Goal: Task Accomplishment & Management: Use online tool/utility

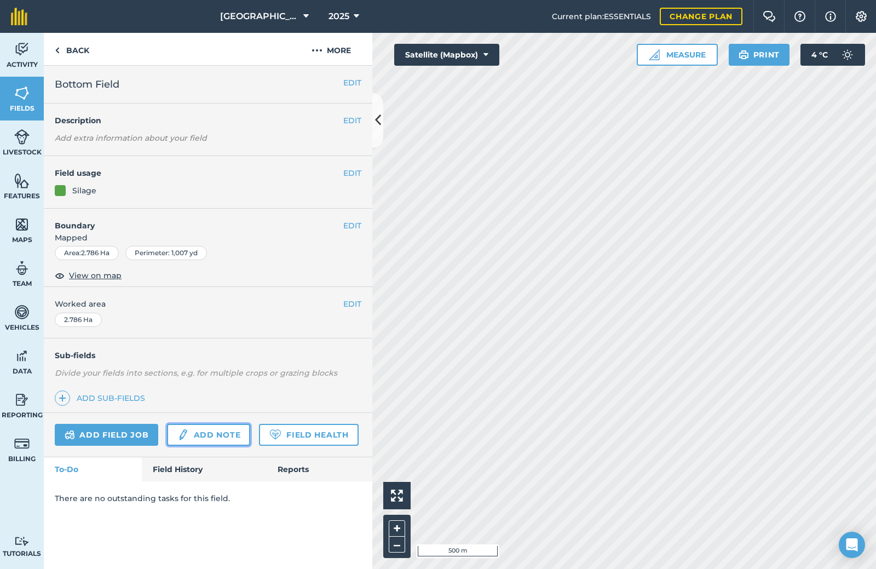
click at [184, 430] on img at bounding box center [183, 434] width 12 height 13
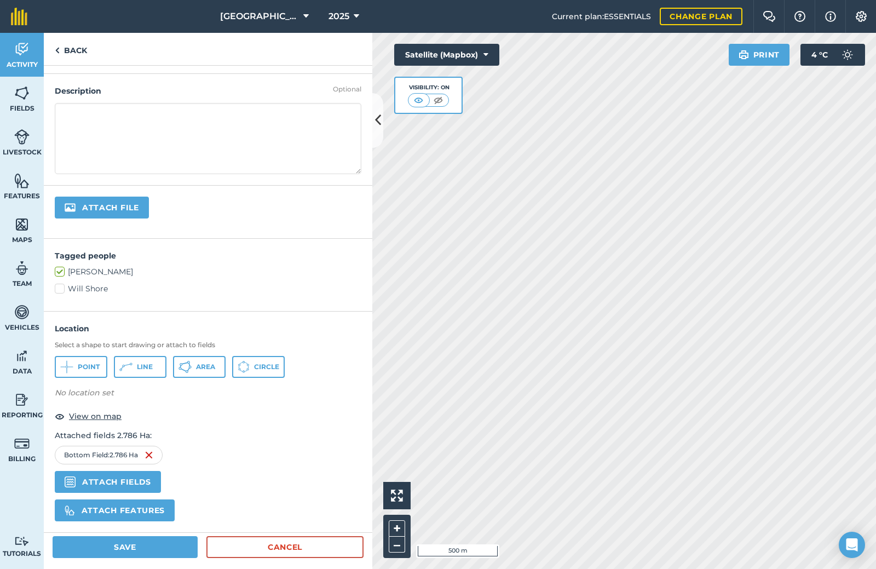
scroll to position [159, 0]
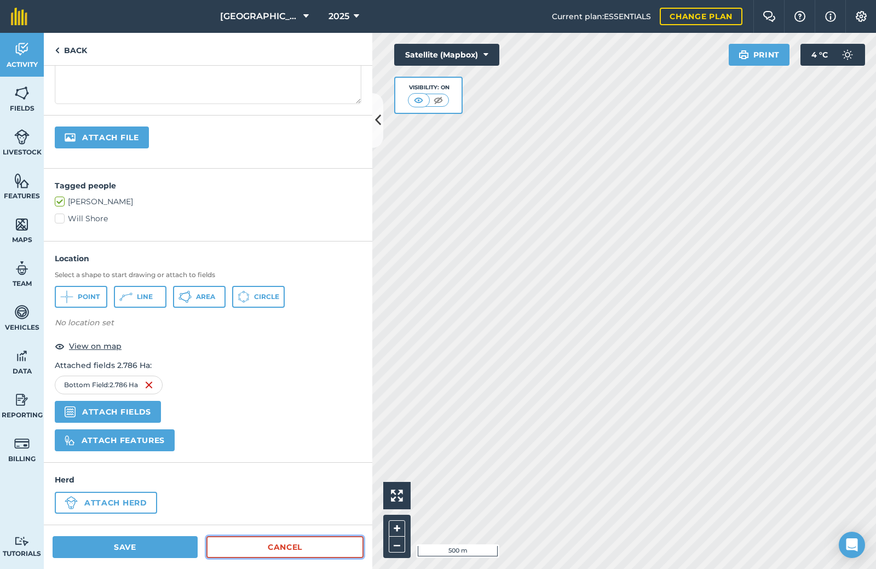
click at [280, 548] on link "Cancel" at bounding box center [284, 547] width 157 height 22
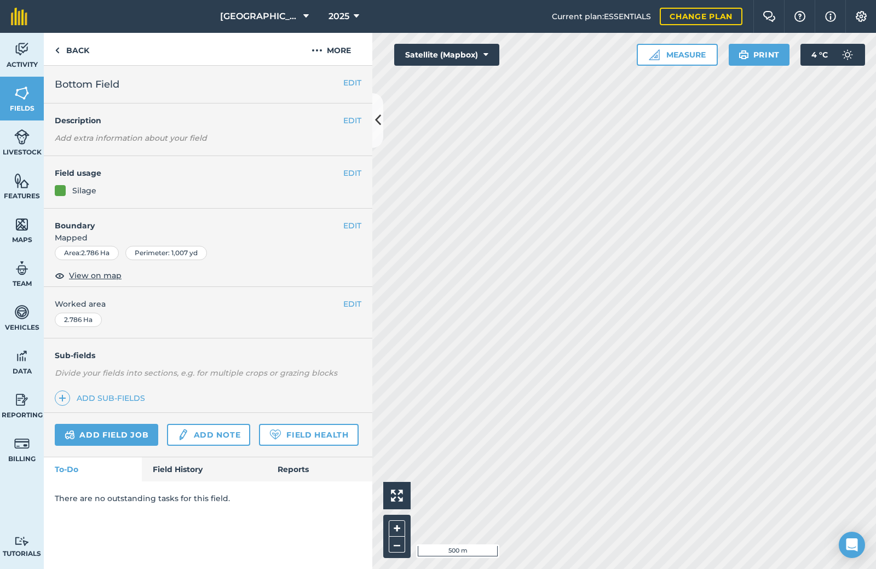
click at [132, 446] on div "Add field job Add note Field Health" at bounding box center [208, 435] width 328 height 44
click at [134, 435] on link "Add field job" at bounding box center [106, 435] width 103 height 22
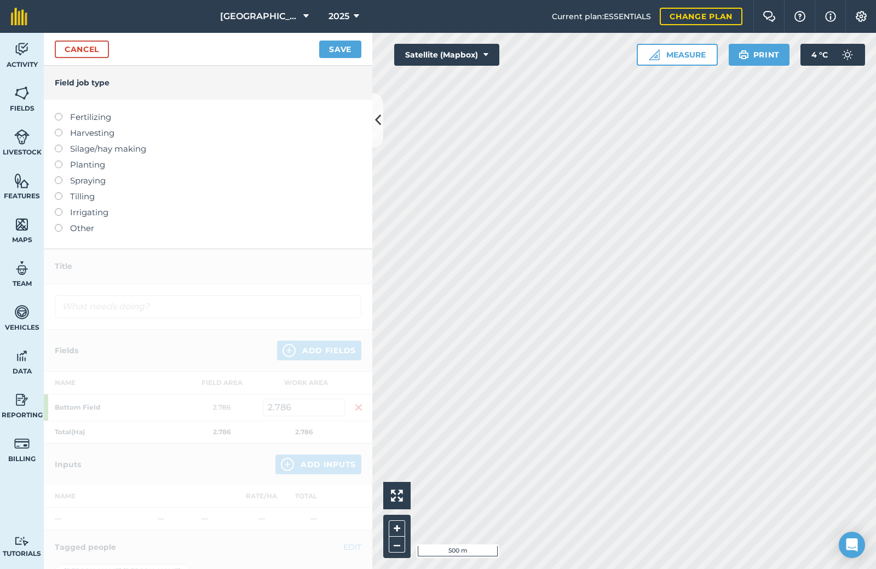
click at [79, 182] on label "Spraying" at bounding box center [208, 180] width 306 height 13
type input "Spraying"
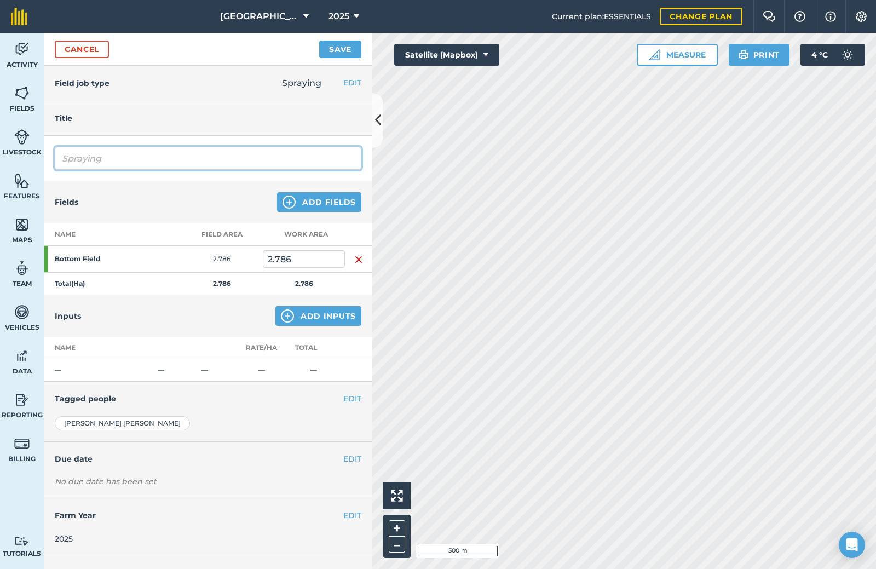
click at [135, 166] on input "Spraying" at bounding box center [208, 158] width 306 height 23
click at [315, 317] on button "Add Inputs" at bounding box center [318, 316] width 86 height 20
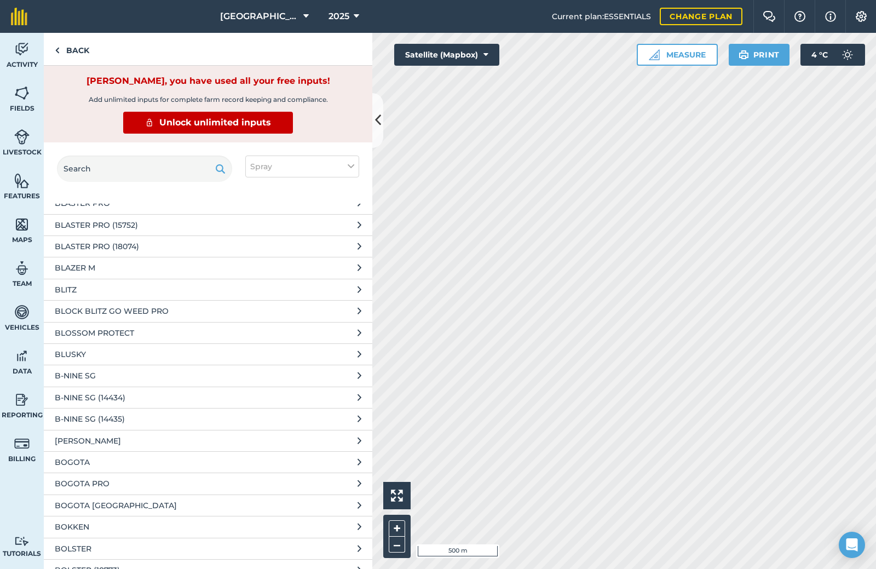
scroll to position [10507, 0]
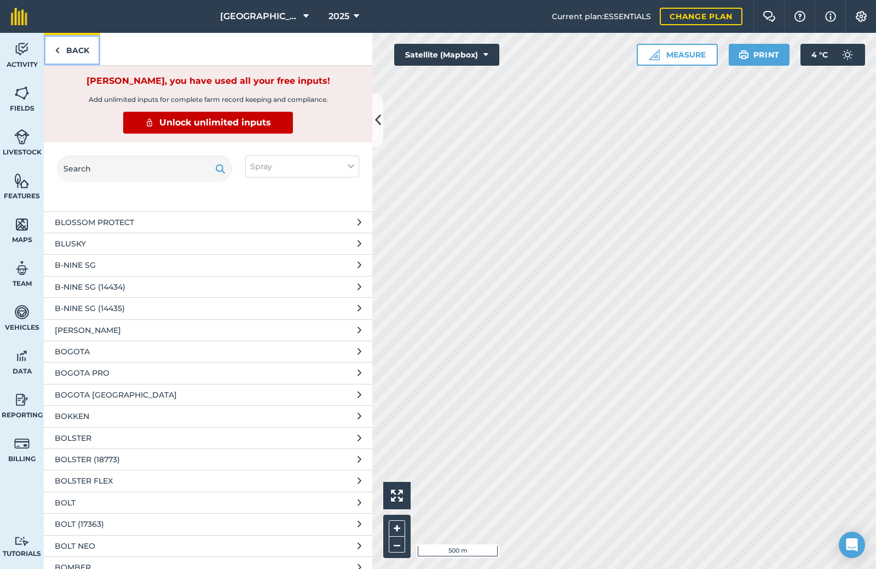
click at [74, 51] on link "Back" at bounding box center [72, 49] width 56 height 32
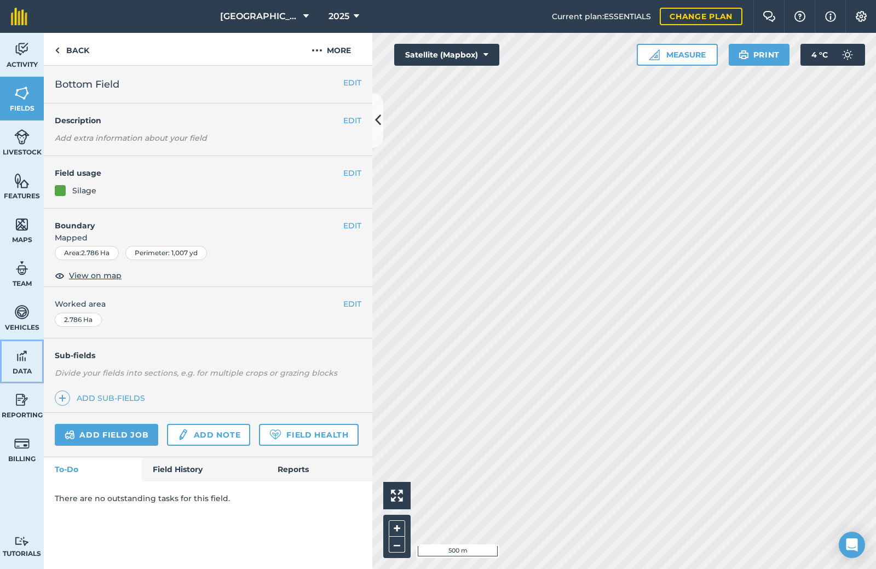
click at [29, 365] on link "Data" at bounding box center [22, 361] width 44 height 44
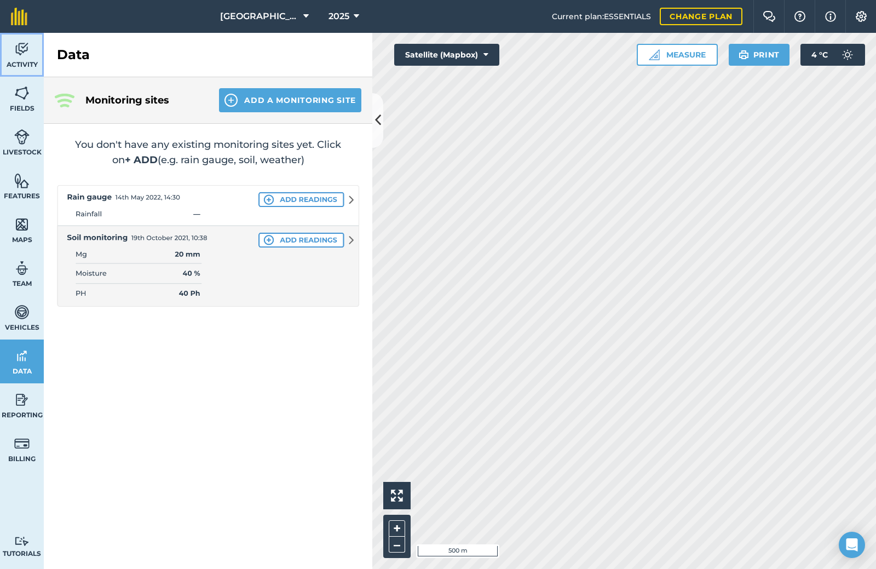
click at [21, 65] on span "Activity" at bounding box center [22, 64] width 44 height 9
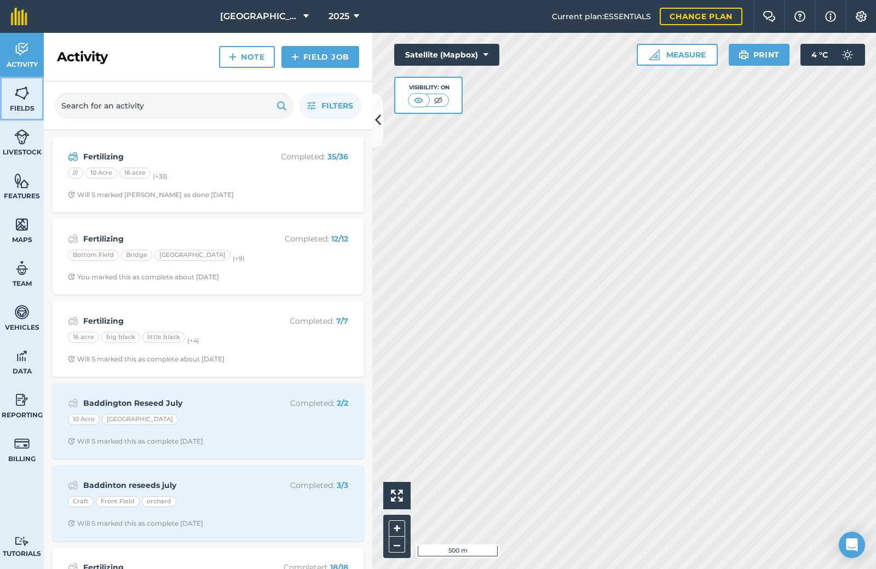
click at [21, 106] on span "Fields" at bounding box center [22, 108] width 44 height 9
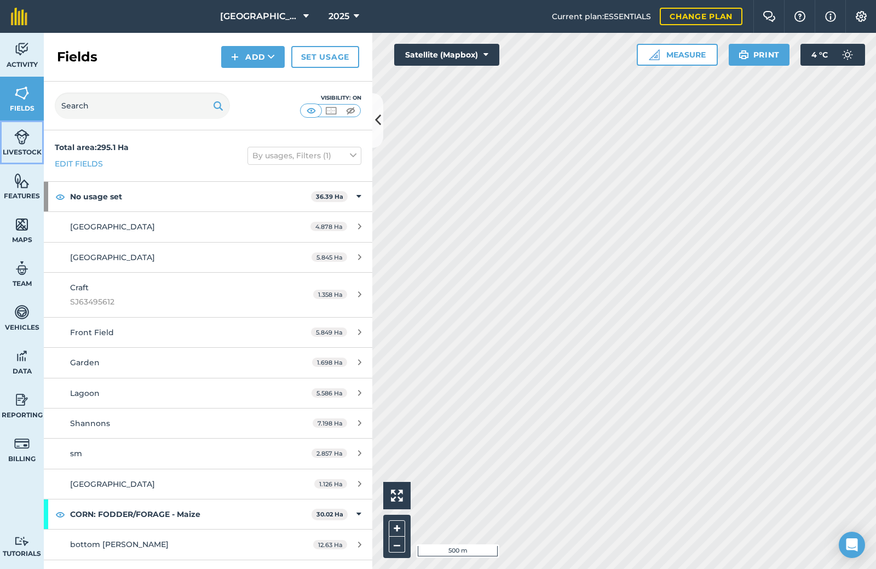
click at [30, 149] on span "Livestock" at bounding box center [22, 152] width 44 height 9
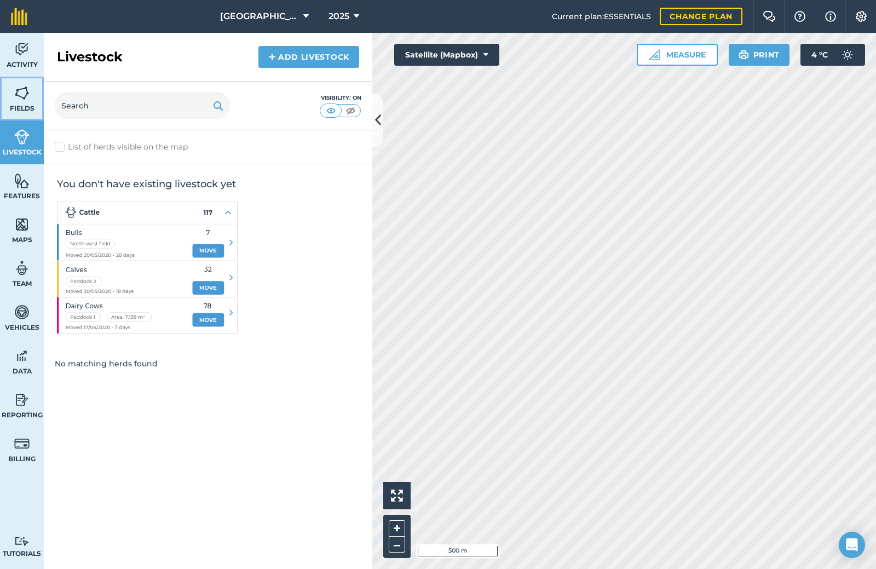
click at [27, 111] on span "Fields" at bounding box center [22, 108] width 44 height 9
